Goal: Use online tool/utility: Utilize a website feature to perform a specific function

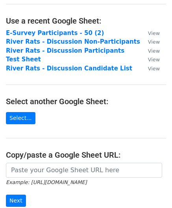
scroll to position [41, 0]
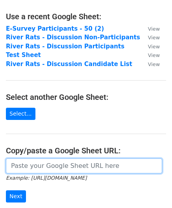
click at [32, 167] on input "url" at bounding box center [84, 166] width 156 height 15
paste input "https://docs.google.com/spreadsheets/d/1LEUXdSFZhjlcZKu0C-eAML-u1ML84XgXrj1iVnQ…"
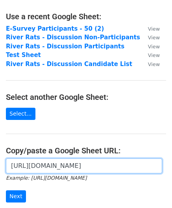
scroll to position [0, 172]
type input "https://docs.google.com/spreadsheets/d/1LEUXdSFZhjlcZKu0C-eAML-u1ML84XgXrj1iVnQ…"
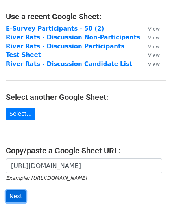
click at [9, 193] on input "Next" at bounding box center [16, 197] width 20 height 12
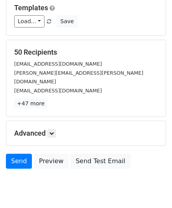
scroll to position [88, 0]
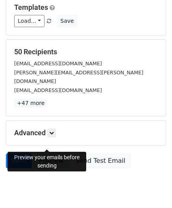
click at [44, 154] on link "Preview" at bounding box center [51, 161] width 35 height 15
click at [47, 154] on link "Preview" at bounding box center [51, 161] width 35 height 15
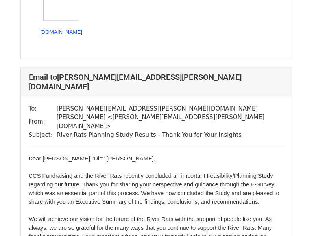
scroll to position [477, 0]
